Goal: Task Accomplishment & Management: Manage account settings

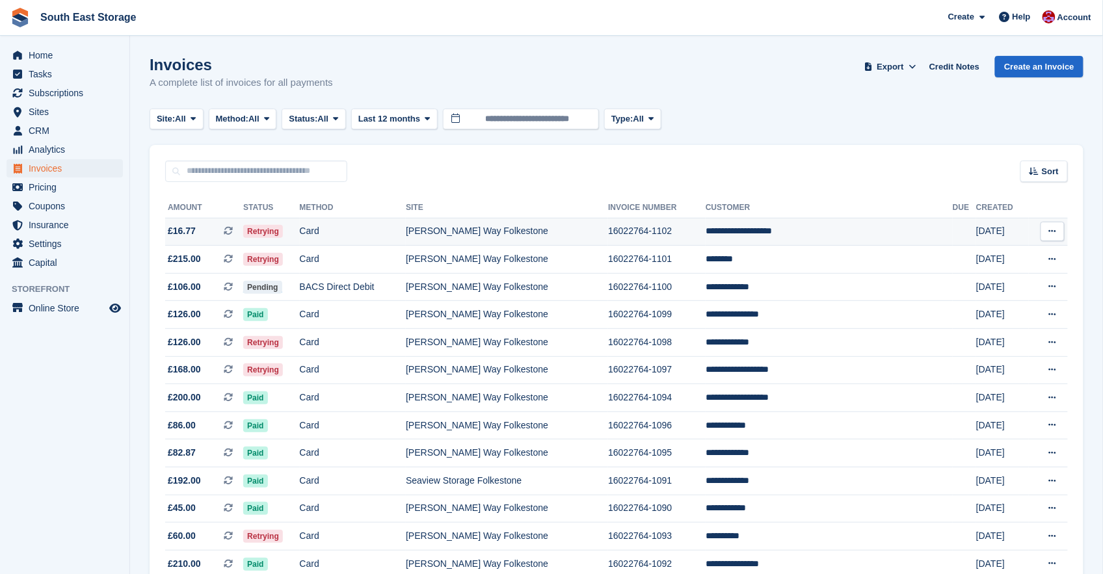
click at [803, 231] on td "**********" at bounding box center [829, 232] width 247 height 28
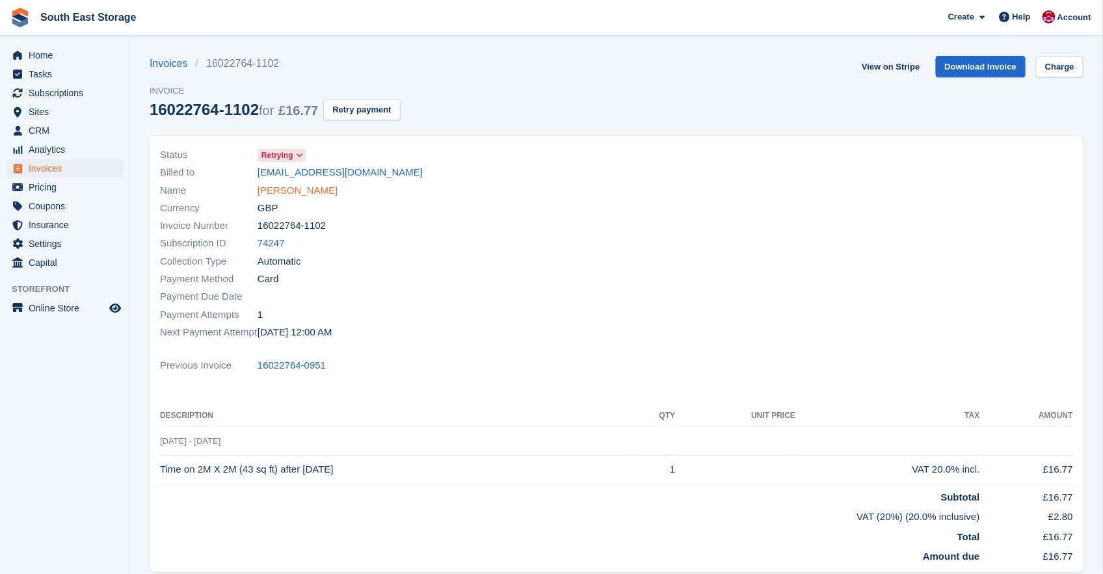
click at [288, 190] on link "Eleftherios Garnelis" at bounding box center [298, 190] width 80 height 15
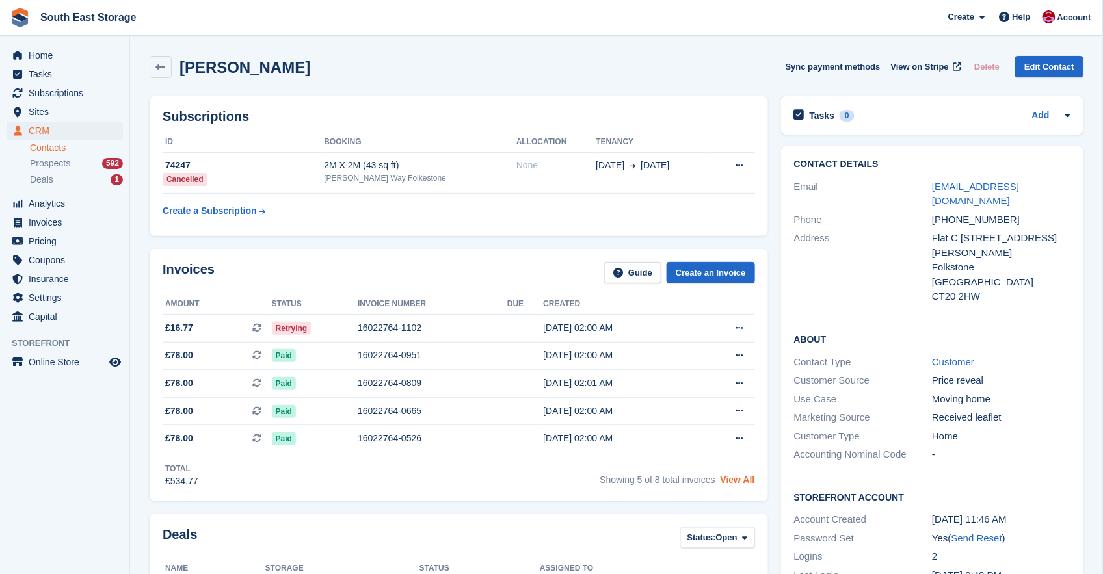
click at [743, 485] on link "View All" at bounding box center [738, 480] width 34 height 10
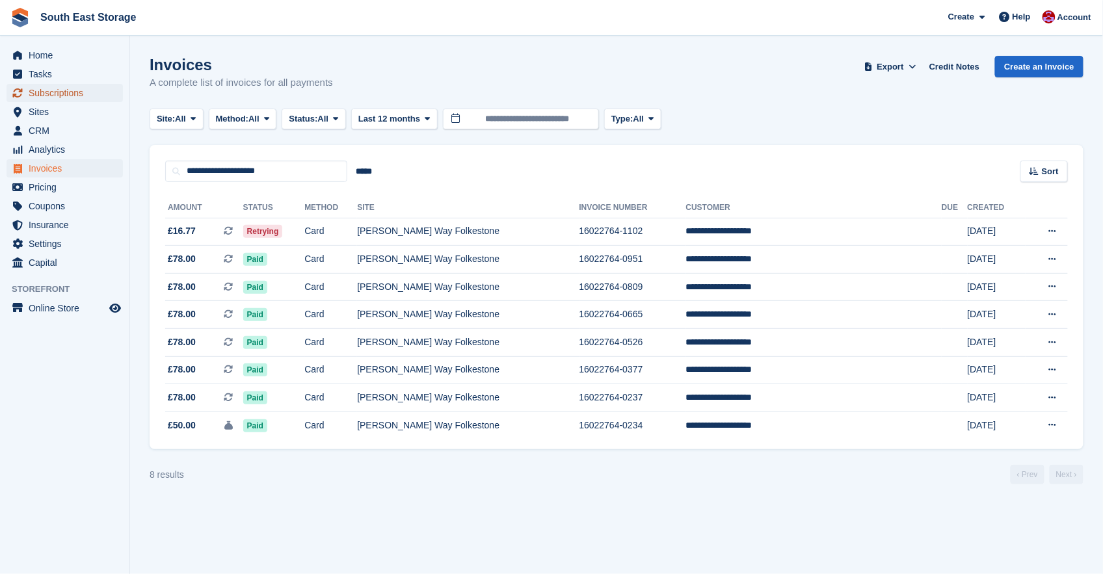
click at [49, 90] on span "Subscriptions" at bounding box center [68, 93] width 78 height 18
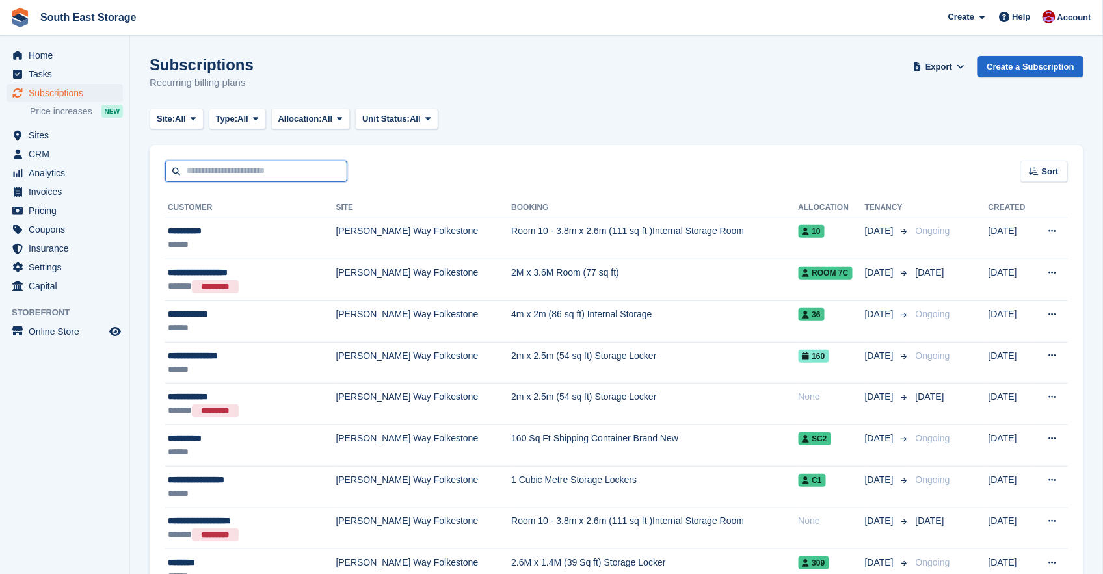
click at [210, 170] on input "text" at bounding box center [256, 171] width 182 height 21
type input "**********"
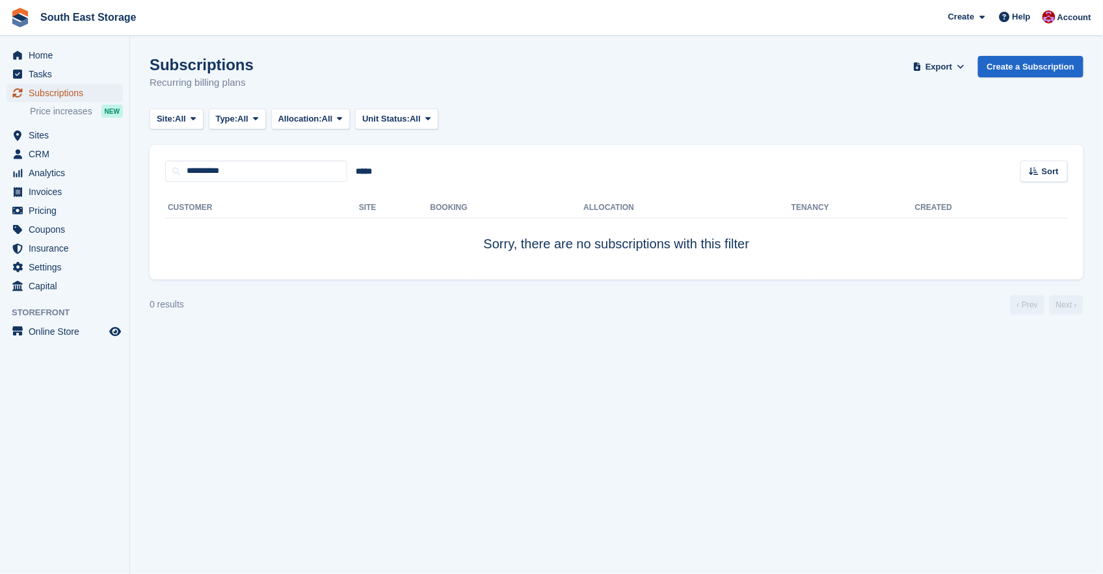
click at [47, 96] on span "Subscriptions" at bounding box center [68, 93] width 78 height 18
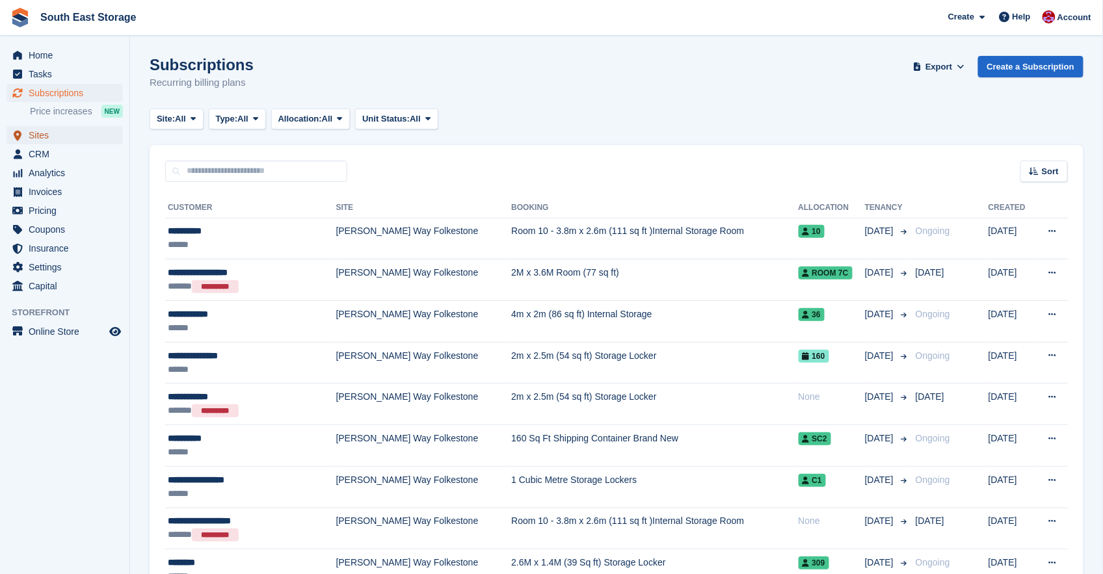
click at [29, 134] on span "Sites" at bounding box center [68, 135] width 78 height 18
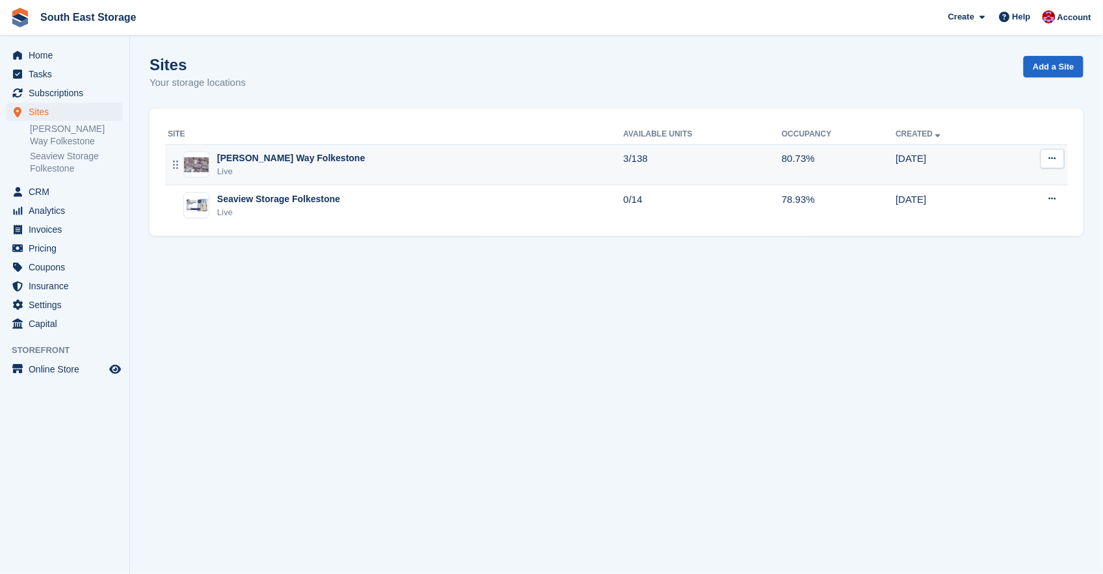
click at [265, 168] on div "Live" at bounding box center [291, 171] width 148 height 13
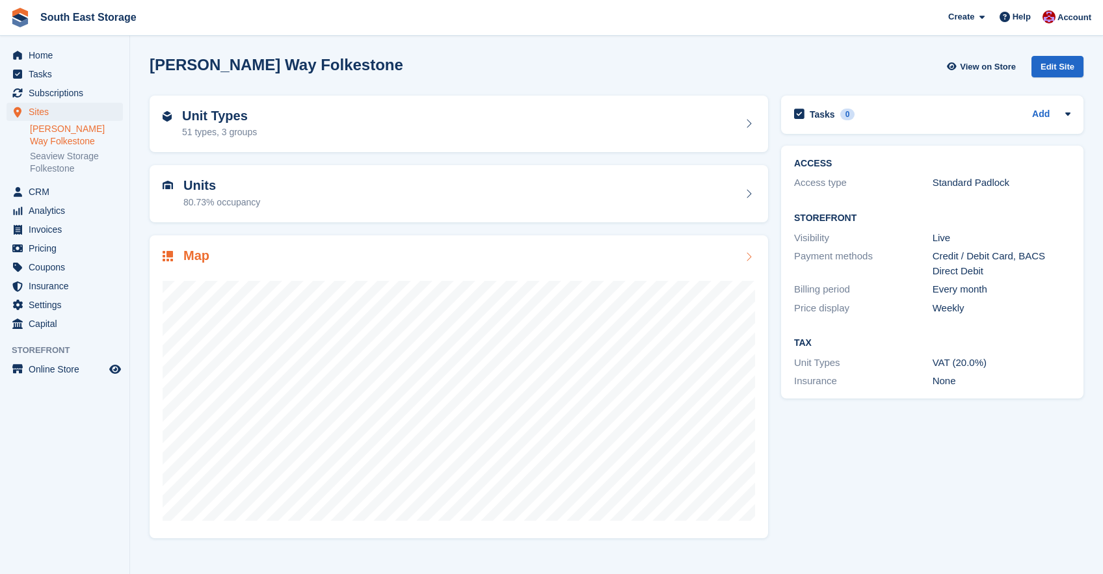
click at [221, 178] on h2 "Units" at bounding box center [221, 185] width 77 height 15
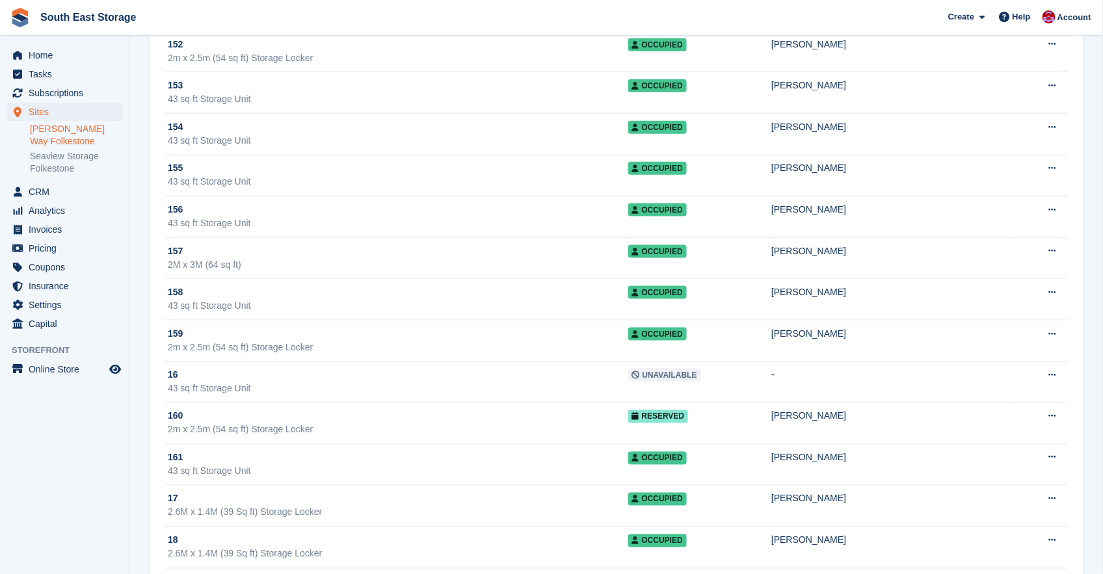
scroll to position [446, 0]
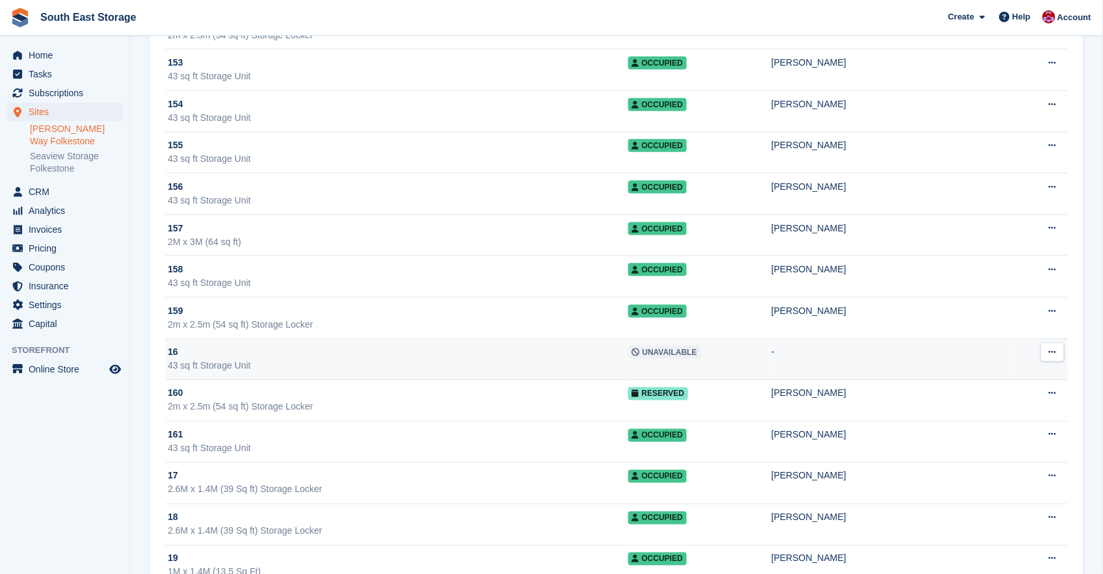
click at [431, 349] on div "16" at bounding box center [398, 352] width 461 height 14
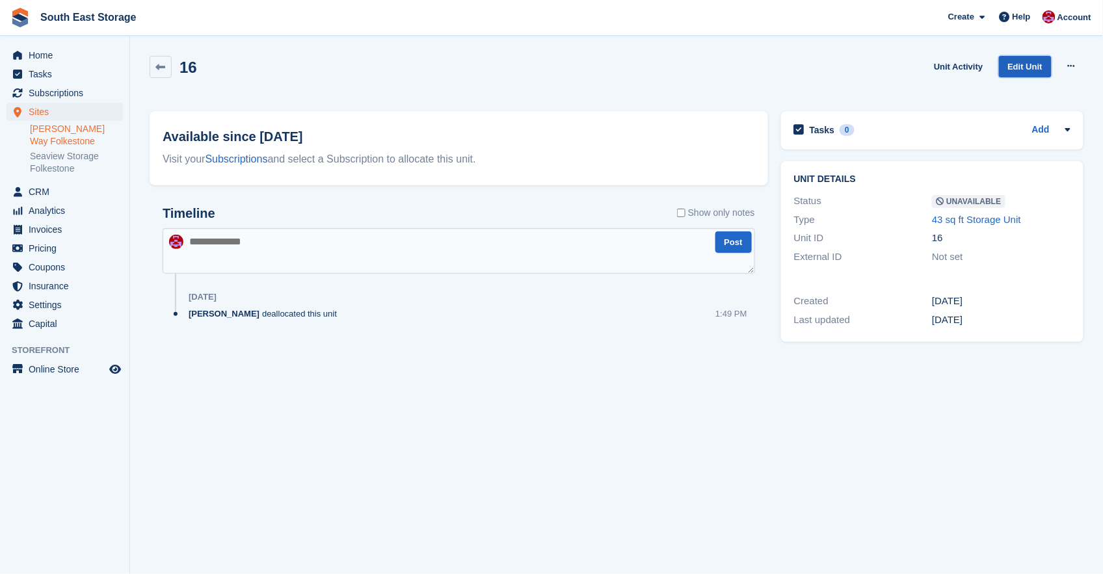
click at [1033, 64] on link "Edit Unit" at bounding box center [1025, 66] width 53 height 21
click at [1077, 62] on button at bounding box center [1072, 67] width 24 height 20
click at [1017, 90] on p "Make Available" at bounding box center [1021, 91] width 113 height 17
